Goal: Use online tool/utility: Utilize a website feature to perform a specific function

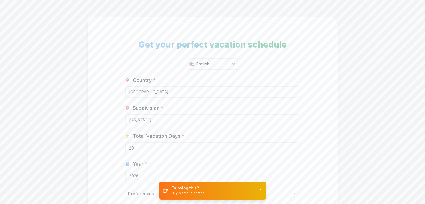
select select "US"
select select "US-[GEOGRAPHIC_DATA]"
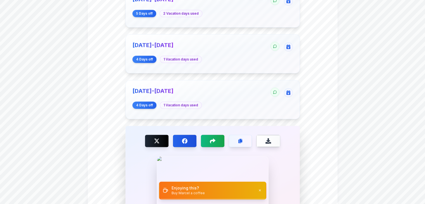
scroll to position [858, 0]
click at [276, 92] on button at bounding box center [275, 92] width 10 height 10
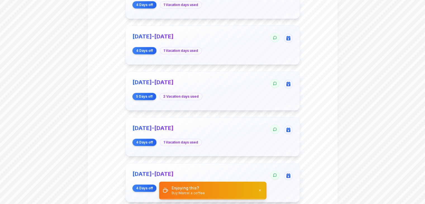
scroll to position [774, 0]
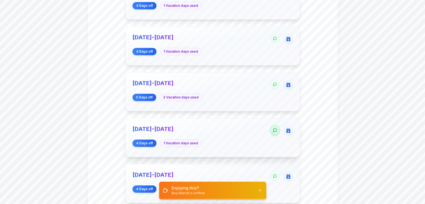
click at [275, 130] on button at bounding box center [275, 130] width 10 height 10
click at [289, 128] on icon "button" at bounding box center [288, 130] width 4 height 5
click at [267, 147] on div "[DATE]-[DATE] 4 Days off 1 Vacation days used" at bounding box center [213, 137] width 174 height 39
click at [273, 127] on icon at bounding box center [275, 129] width 4 height 5
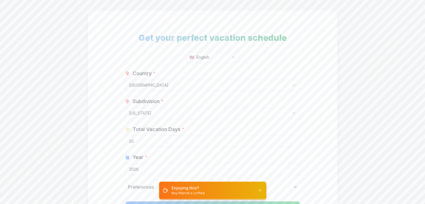
scroll to position [0, 0]
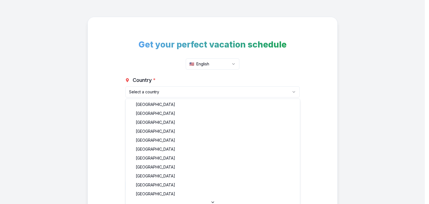
click at [190, 95] on html "Get your perfect vacation schedule 🇺🇸 English Country * Select a country [GEOGR…" at bounding box center [214, 126] width 429 height 252
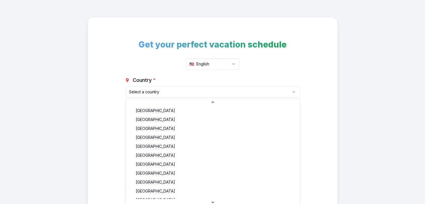
scroll to position [403, 0]
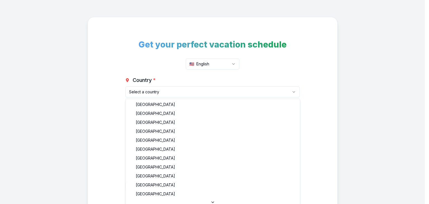
click at [189, 93] on html "Get your perfect vacation schedule 🇺🇸 English Country * Select a country Albani…" at bounding box center [214, 126] width 429 height 252
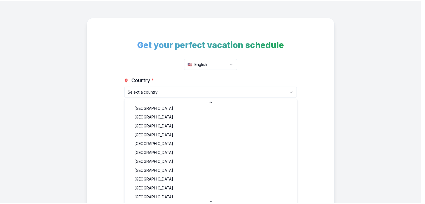
scroll to position [263, 0]
select select "PK"
type input "11"
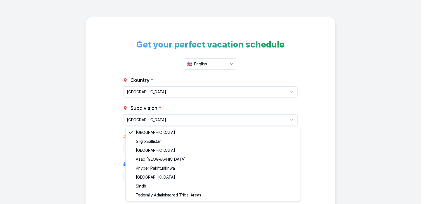
click at [157, 117] on html "Get your perfect vacation schedule 🇺🇸 English Country * Pakistan Albania Andorr…" at bounding box center [212, 140] width 425 height 280
select select "PK-PB"
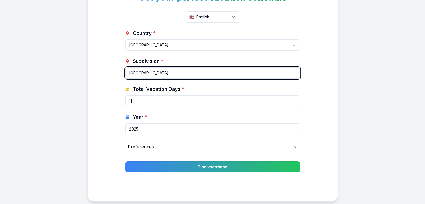
scroll to position [48, 0]
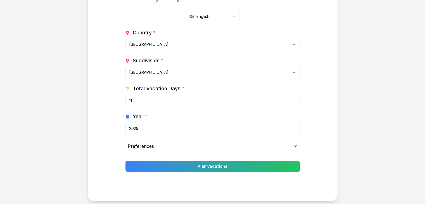
click at [294, 130] on input "2025" at bounding box center [213, 128] width 174 height 11
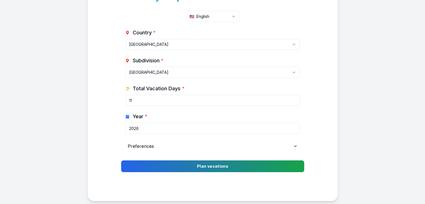
type input "2026"
click at [252, 164] on button "Plan vacations" at bounding box center [212, 166] width 183 height 12
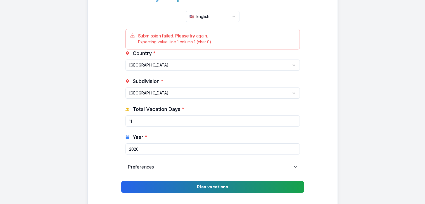
scroll to position [0, 0]
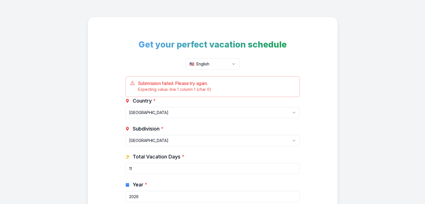
click at [120, 23] on div "Get your perfect vacation schedule 🇺🇸 English Submission failed. Please try aga…" at bounding box center [213, 143] width 250 height 253
click at [129, 33] on div "Get your perfect vacation schedule 🇺🇸 English Submission failed. Please try aga…" at bounding box center [213, 143] width 250 height 253
